Goal: Information Seeking & Learning: Compare options

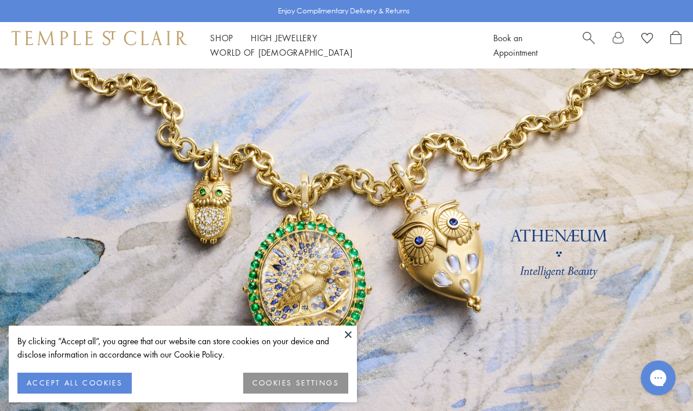
click at [42, 377] on button "ACCEPT ALL COOKIES" at bounding box center [74, 383] width 114 height 21
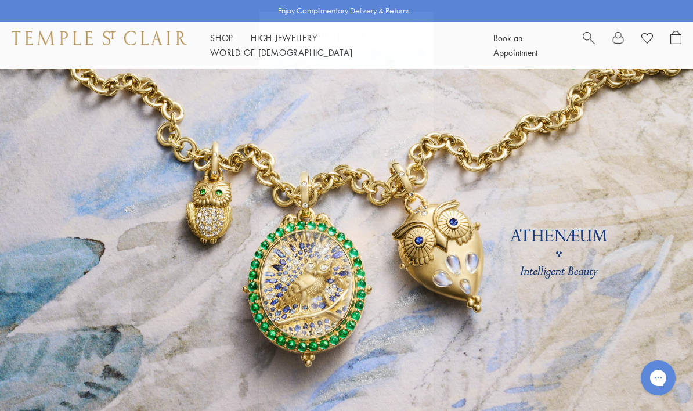
click at [424, 23] on circle "Close dialog" at bounding box center [420, 25] width 14 height 14
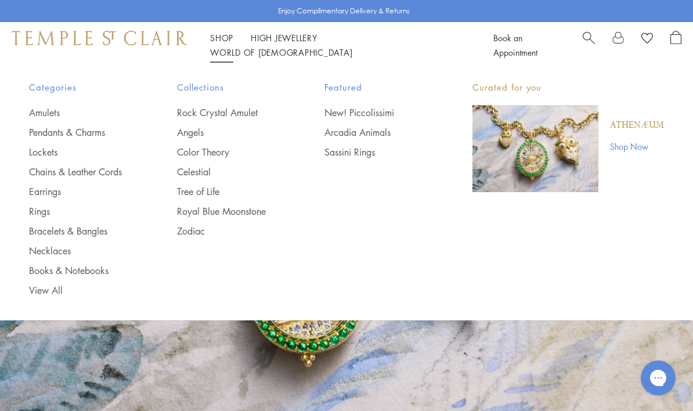
click at [49, 129] on link "Pendants & Charms" at bounding box center [80, 132] width 102 height 13
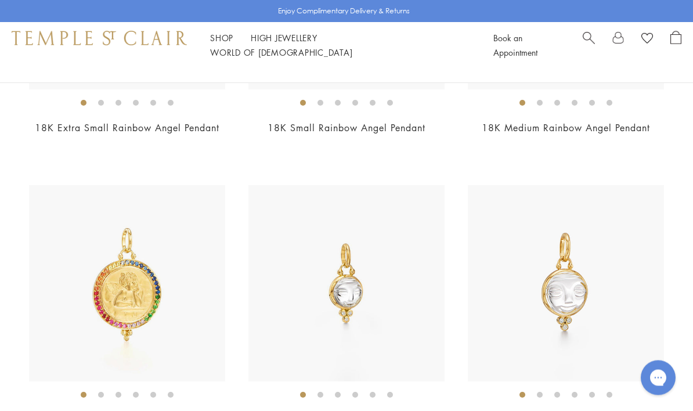
scroll to position [2364, 0]
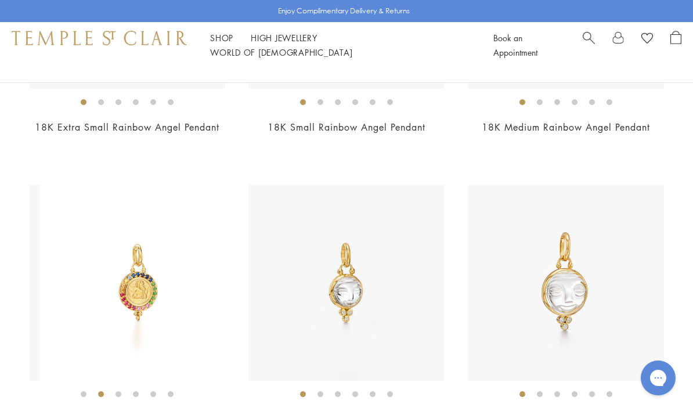
click at [43, 298] on img at bounding box center [139, 283] width 196 height 196
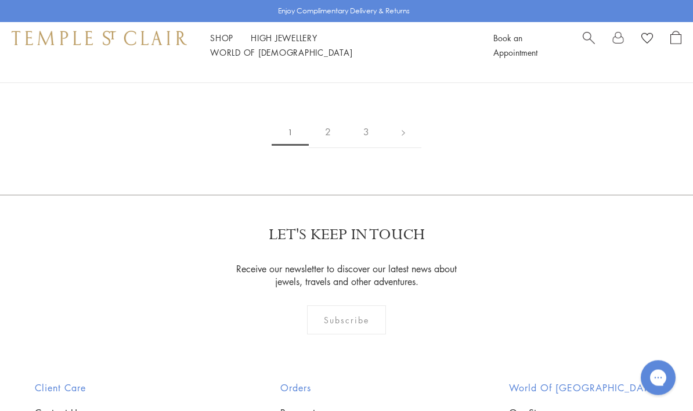
scroll to position [6582, 0]
click at [328, 148] on link "2" at bounding box center [328, 132] width 38 height 32
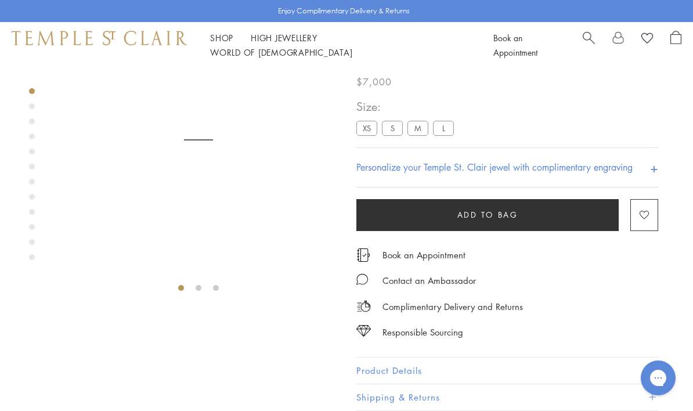
scroll to position [69, 0]
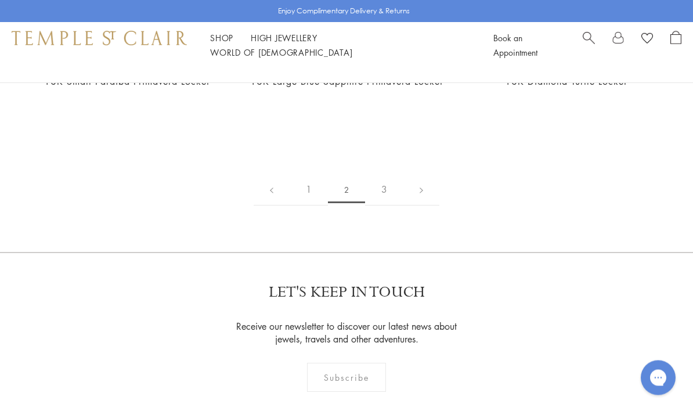
scroll to position [5622, 0]
click at [397, 181] on link "3" at bounding box center [384, 190] width 38 height 32
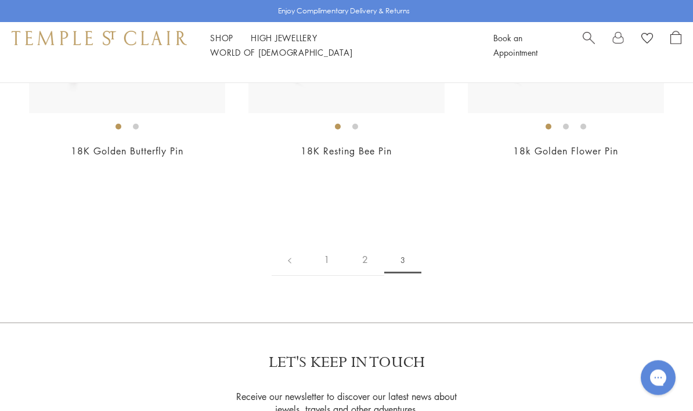
scroll to position [880, 0]
click at [327, 266] on link "1" at bounding box center [327, 260] width 38 height 32
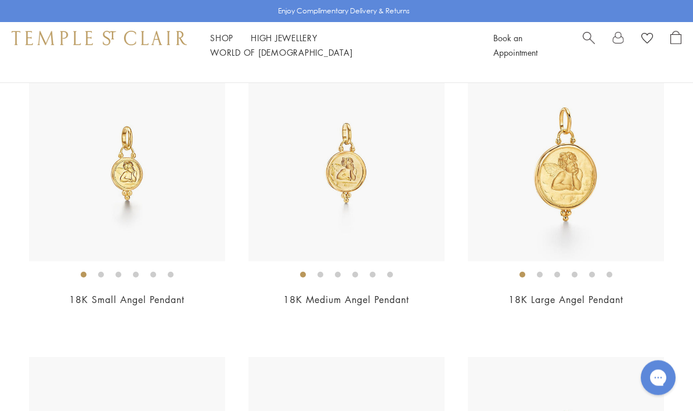
scroll to position [1316, 0]
click at [108, 193] on img at bounding box center [127, 162] width 196 height 196
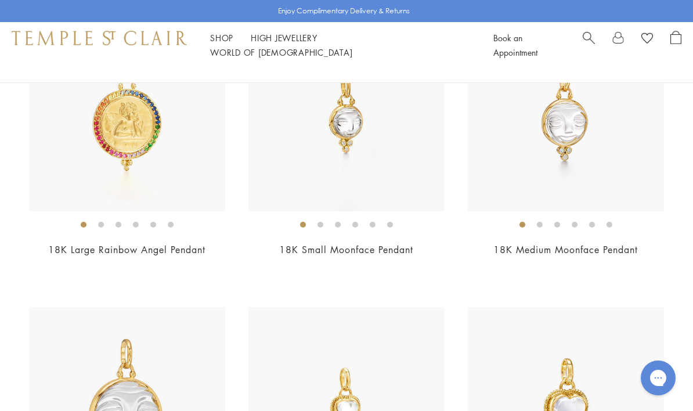
scroll to position [2510, 0]
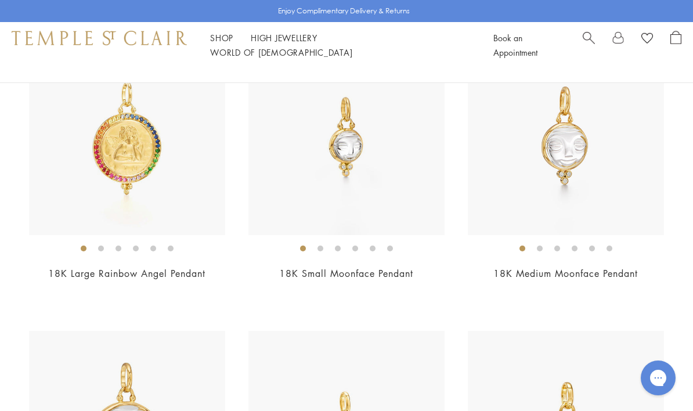
click at [613, 184] on img at bounding box center [566, 137] width 196 height 196
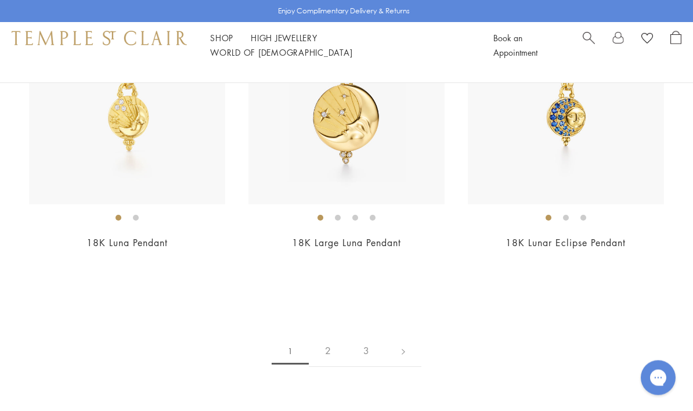
scroll to position [6364, 0]
click at [329, 361] on link "2" at bounding box center [328, 351] width 38 height 32
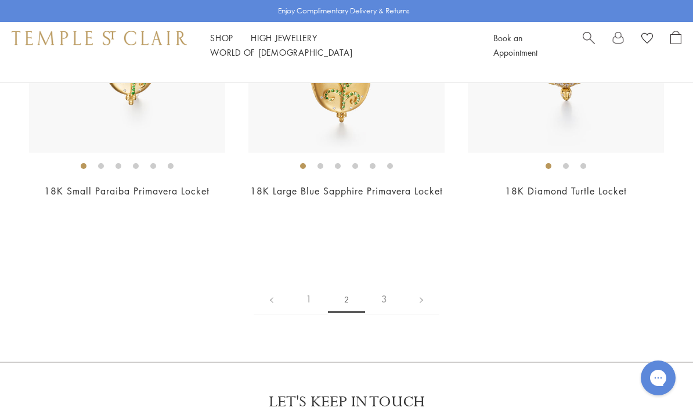
scroll to position [5538, 0]
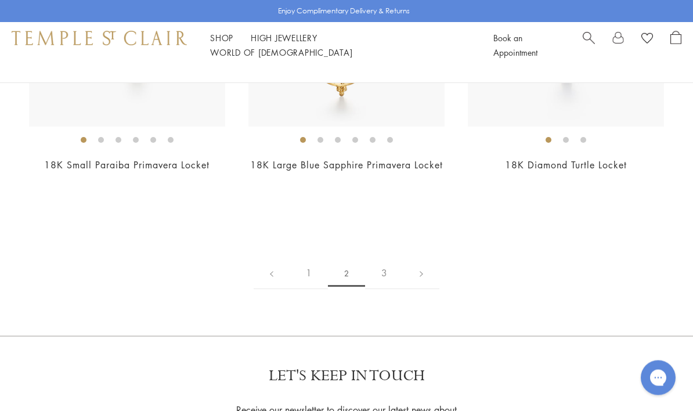
click at [387, 273] on link "3" at bounding box center [384, 274] width 38 height 32
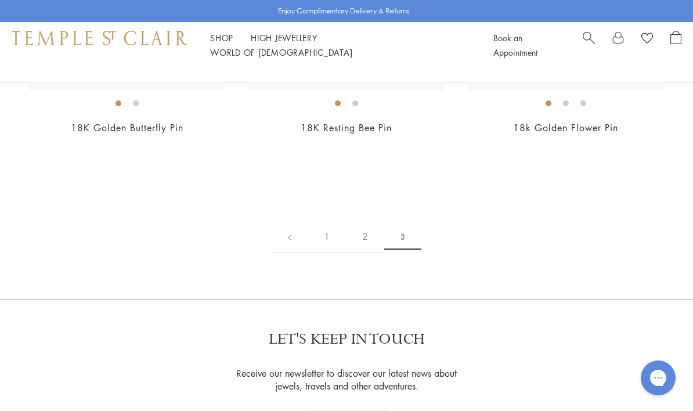
scroll to position [904, 0]
click at [323, 235] on link "1" at bounding box center [327, 236] width 38 height 32
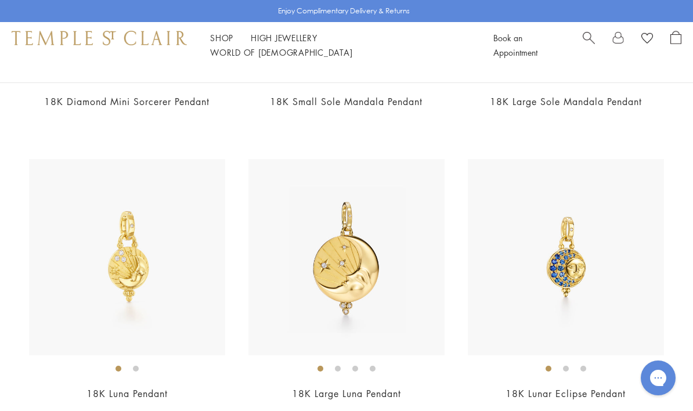
scroll to position [6217, 0]
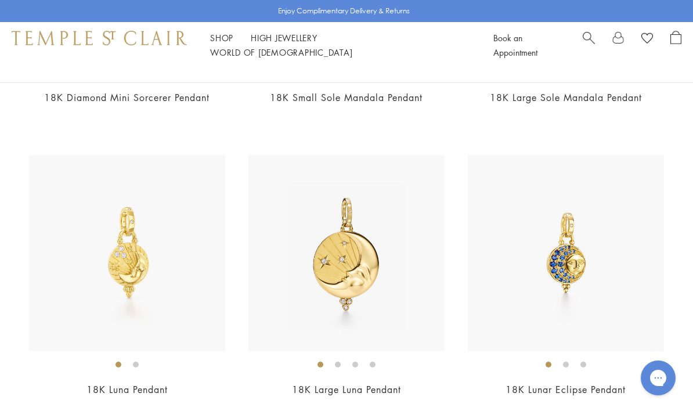
click at [110, 306] on img at bounding box center [127, 253] width 196 height 196
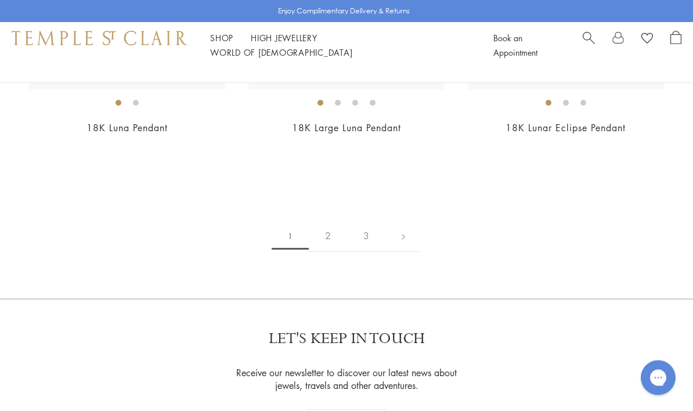
scroll to position [6466, 0]
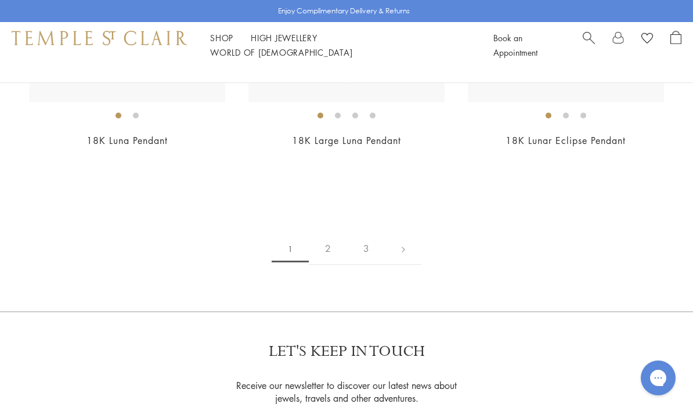
click at [327, 265] on link "2" at bounding box center [328, 249] width 38 height 32
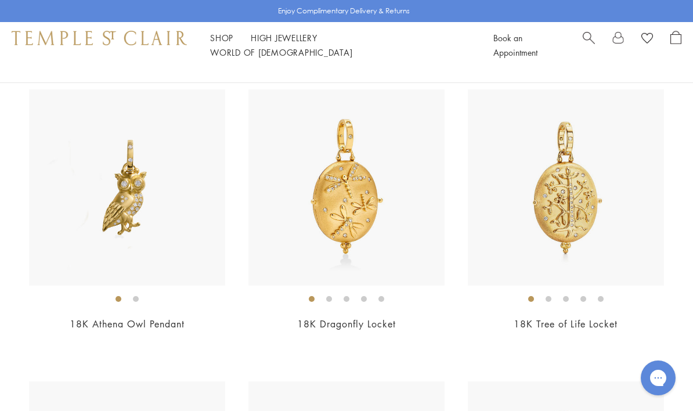
scroll to position [2752, 0]
click at [116, 200] on img at bounding box center [127, 187] width 196 height 196
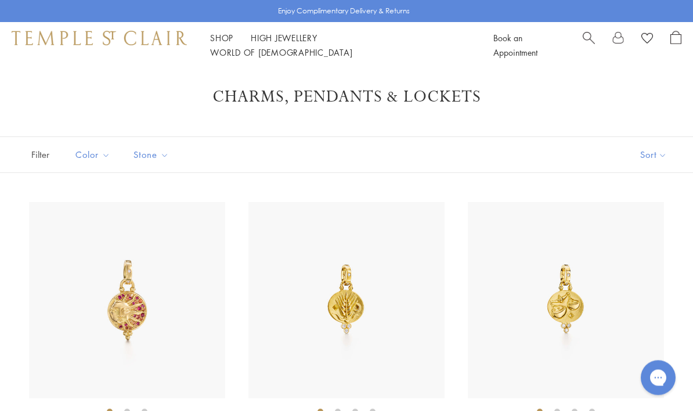
scroll to position [0, 0]
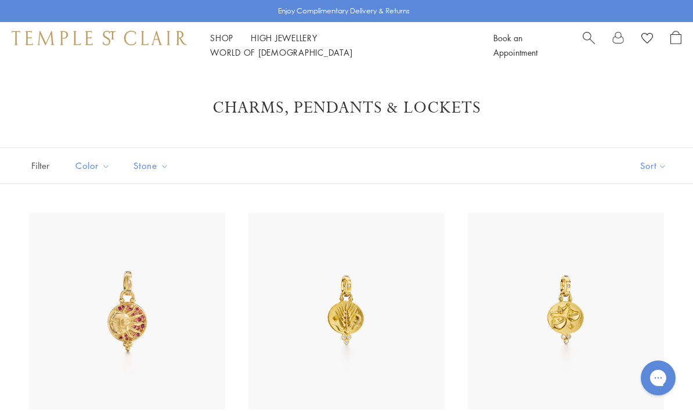
click at [223, 37] on div "Shop Shop Categories Amulets Pendants & Charms Lockets Chains & Leather Cords E…" at bounding box center [346, 45] width 693 height 46
click at [219, 44] on link "Shop Shop" at bounding box center [221, 38] width 23 height 12
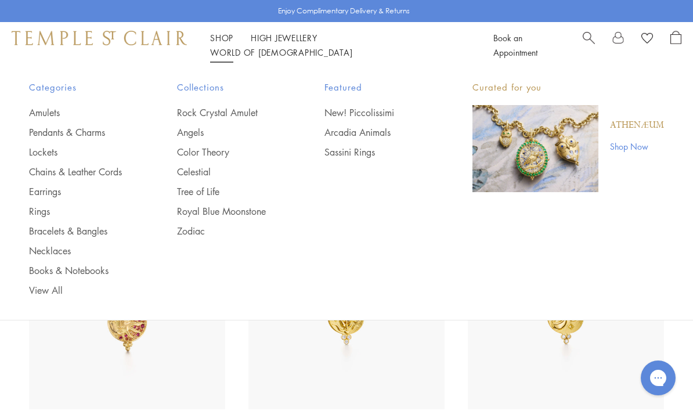
click at [47, 175] on link "Chains & Leather Cords" at bounding box center [80, 171] width 102 height 13
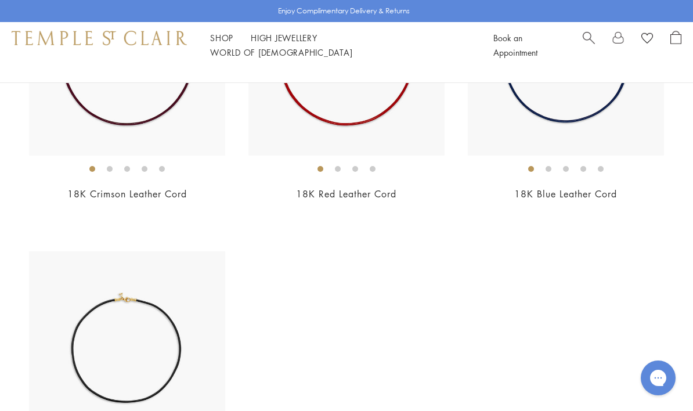
scroll to position [2018, 0]
